Goal: Find specific page/section: Find specific page/section

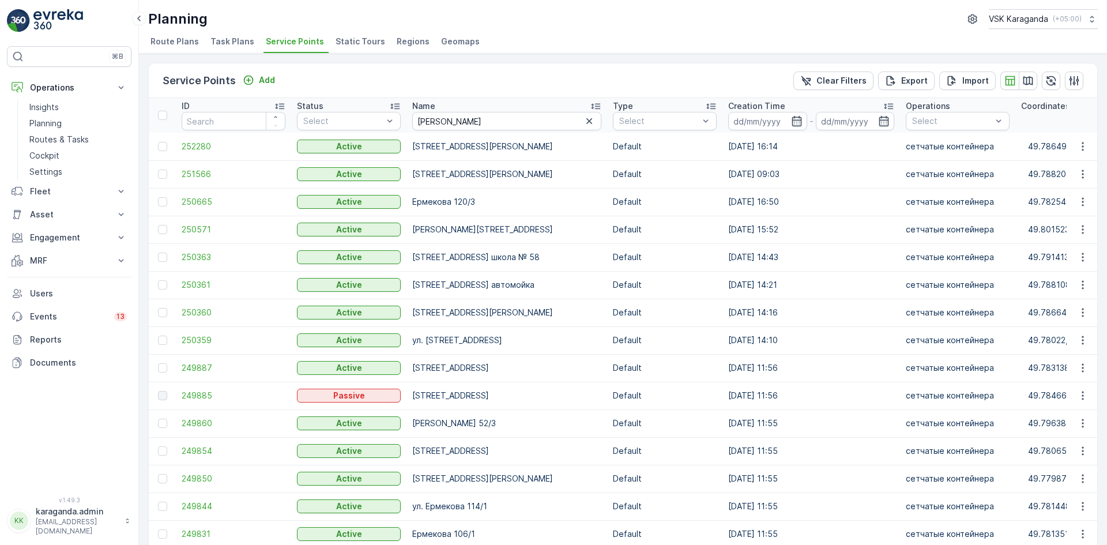
scroll to position [346, 0]
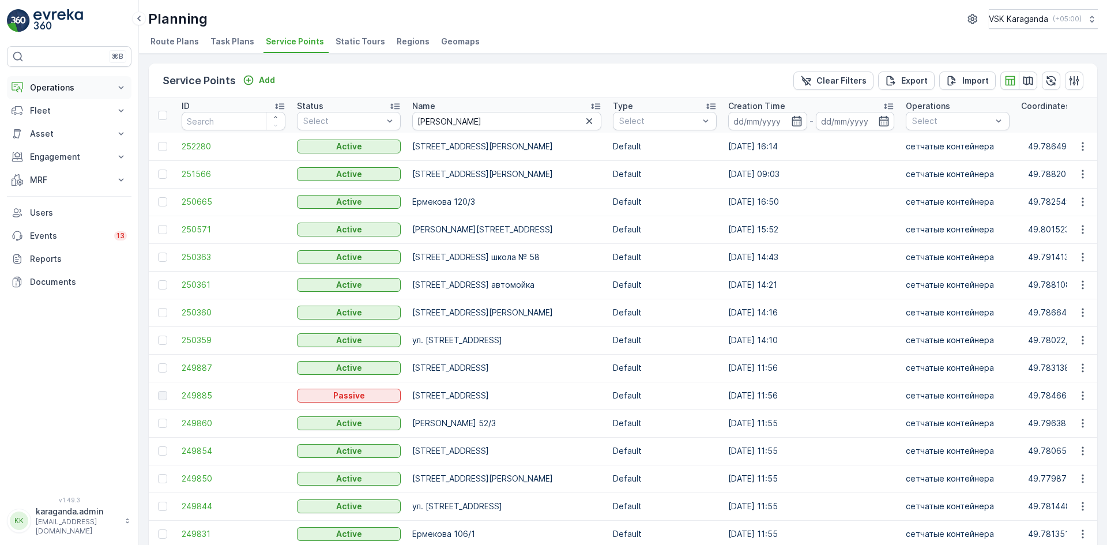
click at [55, 85] on p "Operations" at bounding box center [69, 88] width 78 height 12
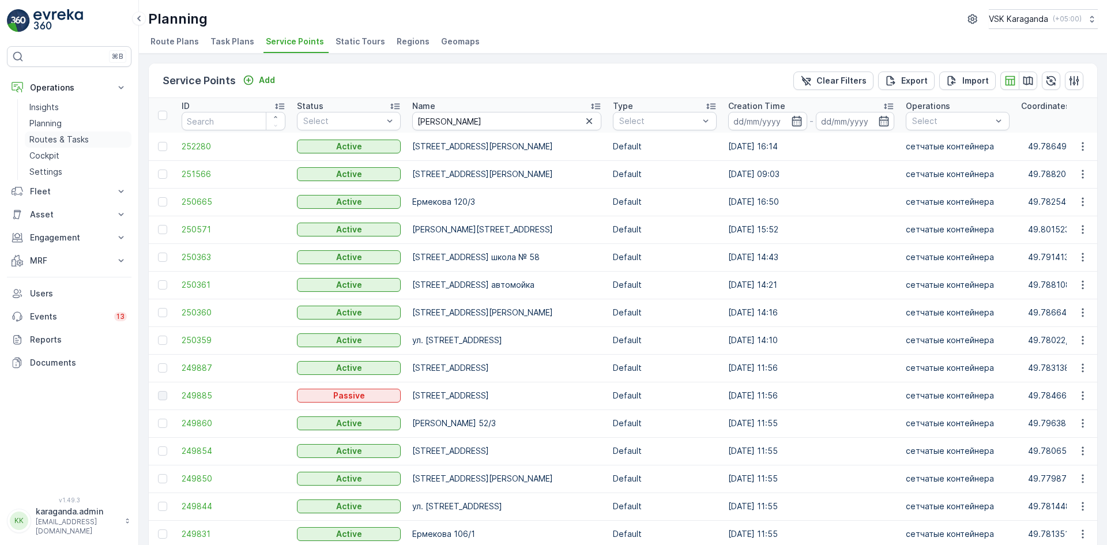
click at [63, 138] on p "Routes & Tasks" at bounding box center [58, 140] width 59 height 12
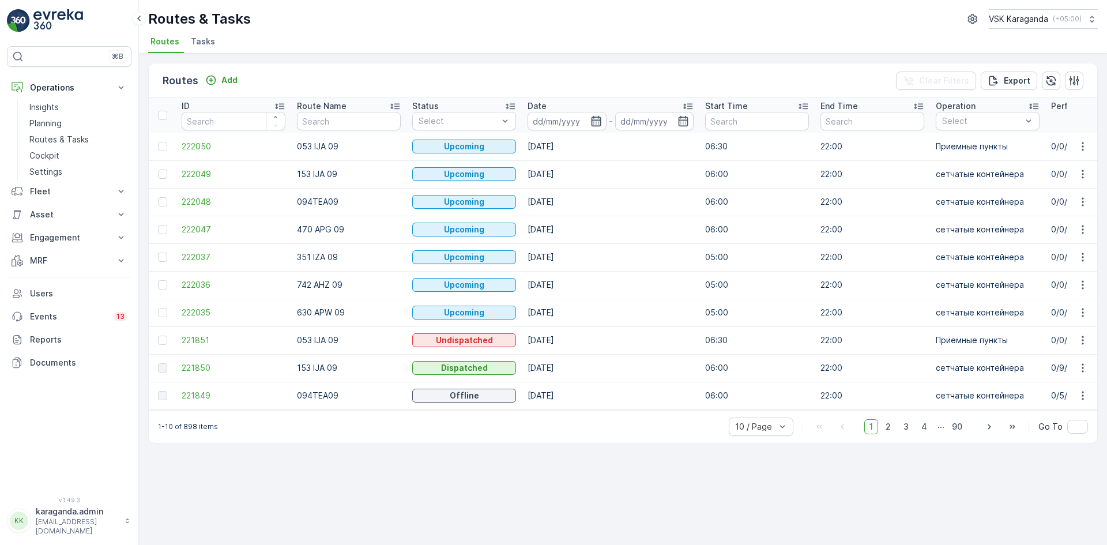
click at [591, 123] on icon "button" at bounding box center [596, 121] width 10 height 10
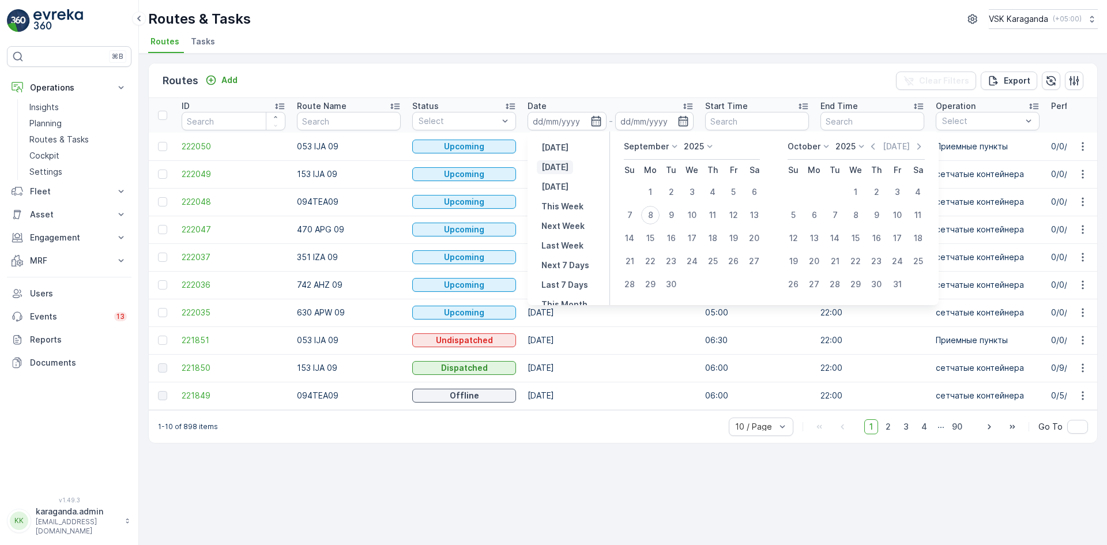
click at [555, 164] on p "[DATE]" at bounding box center [554, 167] width 27 height 12
type input "[DATE]"
